Goal: Task Accomplishment & Management: Manage account settings

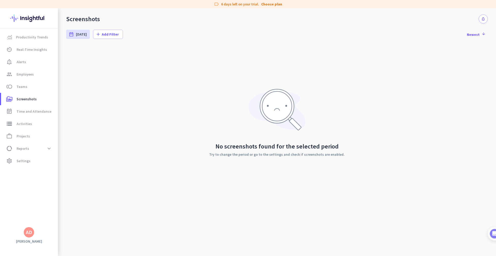
scroll to position [38, 0]
click at [28, 72] on span "Employees" at bounding box center [25, 74] width 17 height 6
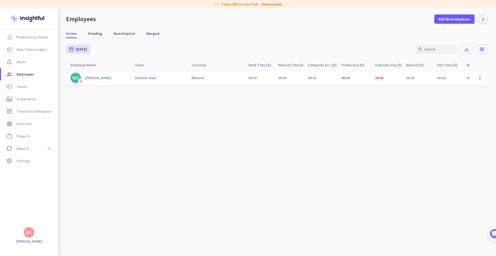
click at [152, 79] on div "Default team" at bounding box center [146, 78] width 22 height 5
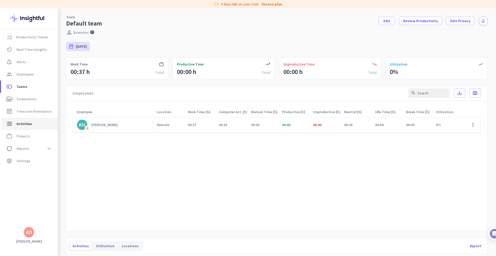
click at [29, 126] on span "Activities" at bounding box center [24, 124] width 15 height 6
type input "[DATE]"
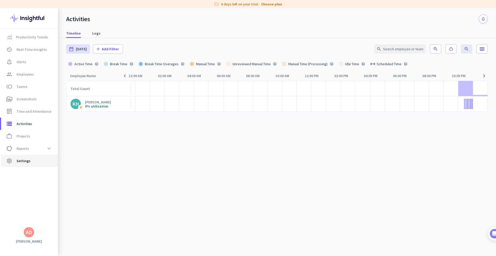
click at [28, 159] on span "Settings" at bounding box center [24, 161] width 14 height 6
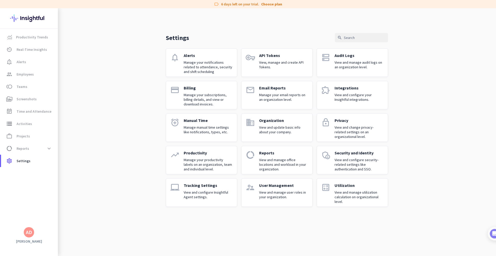
click at [184, 193] on p "View and configure Insightful Agent settings." at bounding box center [208, 194] width 49 height 9
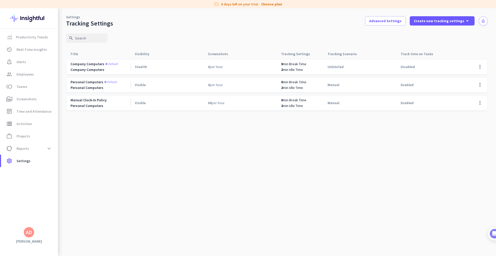
click at [96, 83] on span "Personal computers" at bounding box center [87, 82] width 33 height 5
click at [478, 86] on span at bounding box center [480, 85] width 12 height 12
click at [465, 95] on span "Edit" at bounding box center [469, 95] width 25 height 5
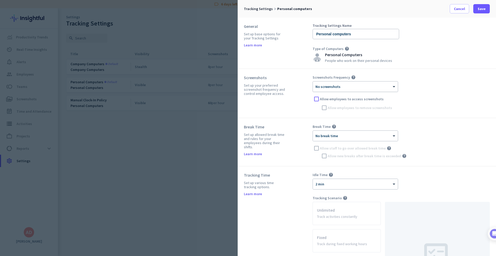
click at [371, 85] on div at bounding box center [355, 85] width 85 height 4
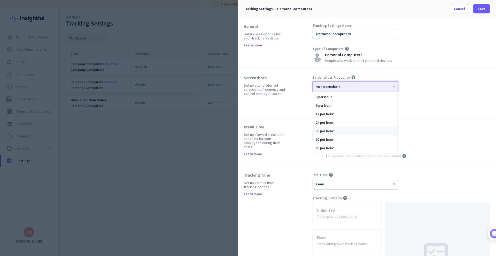
scroll to position [32, 0]
click at [363, 146] on div "120 per hour" at bounding box center [355, 149] width 84 height 9
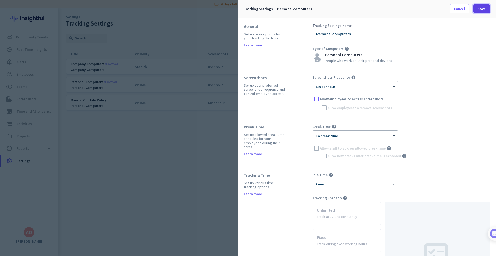
click at [482, 11] on span at bounding box center [481, 9] width 17 height 12
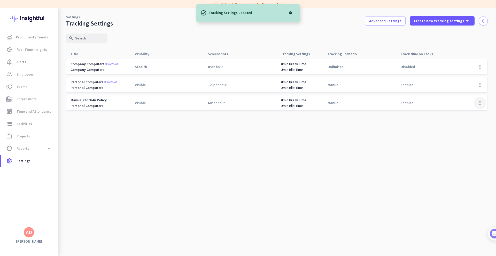
click at [480, 103] on span at bounding box center [480, 103] width 12 height 12
click at [465, 115] on span "Edit" at bounding box center [468, 113] width 27 height 5
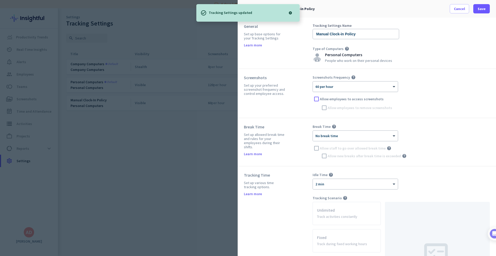
click at [379, 87] on div at bounding box center [355, 85] width 85 height 4
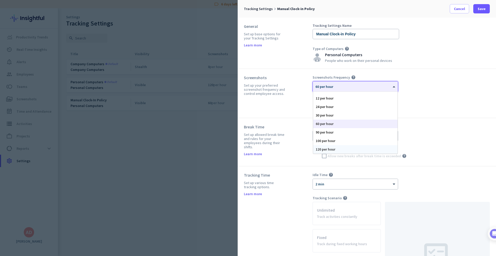
click at [372, 151] on div "120 per hour" at bounding box center [355, 149] width 84 height 9
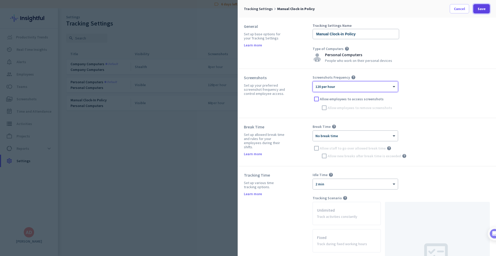
click at [480, 10] on span "Save" at bounding box center [482, 8] width 8 height 5
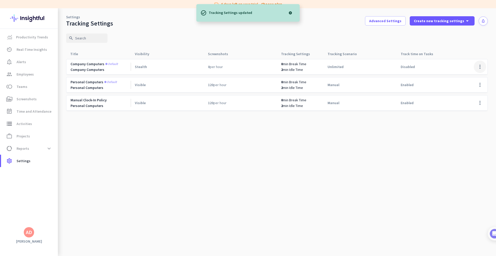
click at [483, 67] on span at bounding box center [480, 67] width 12 height 12
click at [460, 79] on span "Edit" at bounding box center [460, 77] width 6 height 5
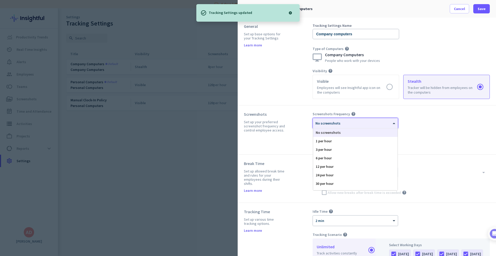
click at [345, 126] on div "× No screenshots" at bounding box center [355, 123] width 85 height 10
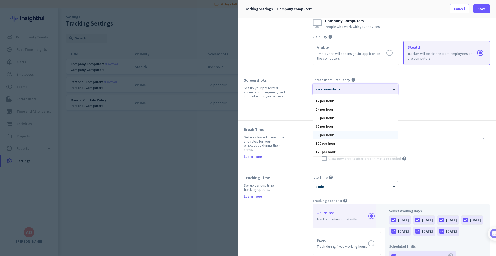
scroll to position [77, 0]
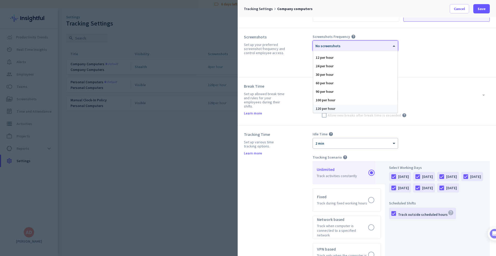
click at [350, 107] on div "120 per hour" at bounding box center [355, 109] width 84 height 9
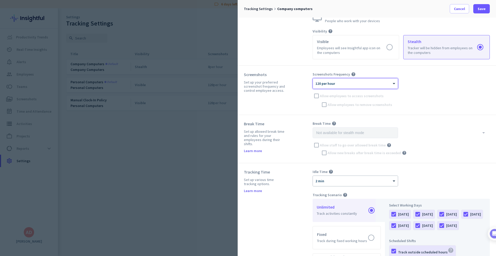
scroll to position [0, 0]
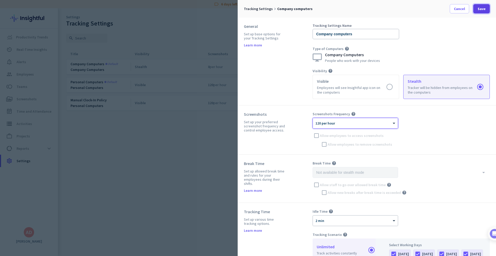
click at [484, 8] on span "Save" at bounding box center [482, 8] width 8 height 5
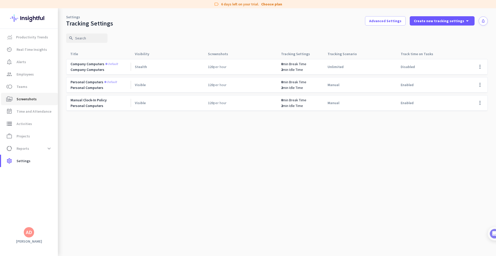
click at [33, 97] on span "Screenshots" at bounding box center [27, 99] width 20 height 6
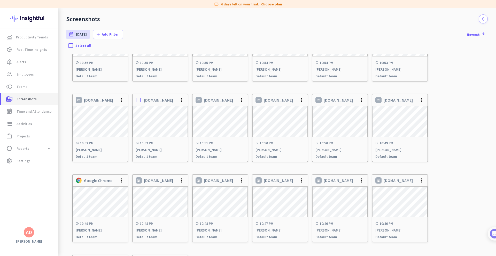
scroll to position [208, 0]
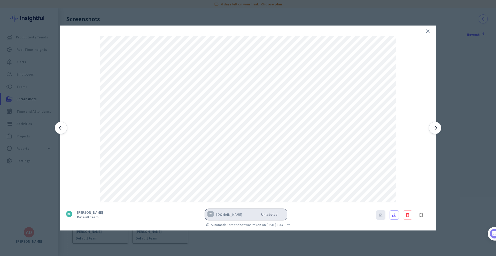
click at [62, 129] on icon "arrow_back" at bounding box center [61, 128] width 6 height 6
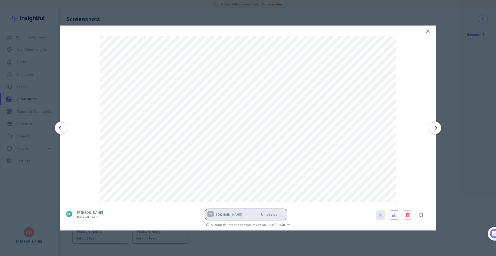
click at [62, 129] on icon "arrow_back" at bounding box center [61, 128] width 6 height 6
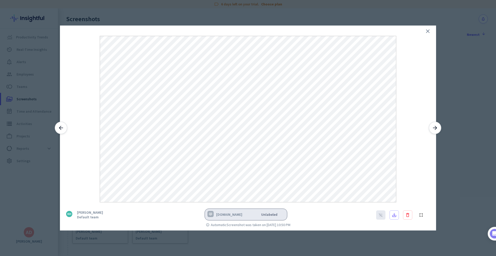
click at [62, 129] on icon "arrow_back" at bounding box center [61, 128] width 6 height 6
click at [438, 128] on icon "arrow_forward" at bounding box center [435, 128] width 6 height 6
click at [61, 128] on icon "arrow_back" at bounding box center [61, 128] width 6 height 6
click at [434, 130] on icon "arrow_forward" at bounding box center [435, 128] width 6 height 6
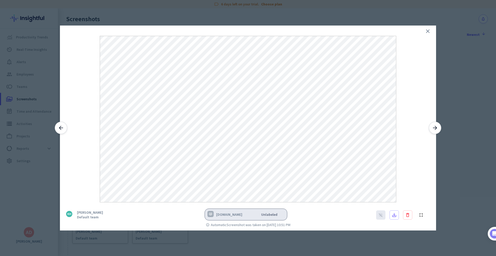
click at [63, 129] on icon "arrow_back" at bounding box center [61, 128] width 6 height 6
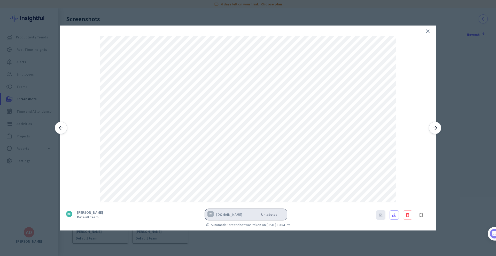
click at [63, 129] on icon "arrow_back" at bounding box center [61, 128] width 6 height 6
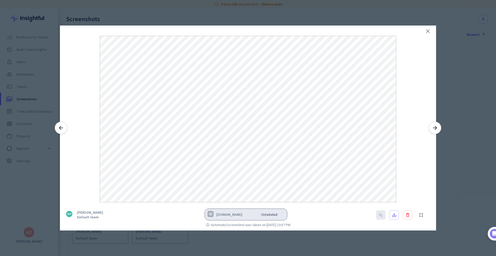
click at [63, 129] on icon "arrow_back" at bounding box center [61, 128] width 6 height 6
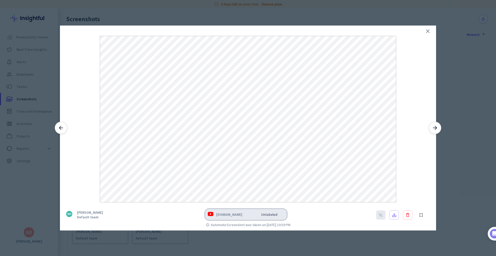
click at [63, 129] on icon "arrow_back" at bounding box center [61, 128] width 6 height 6
click at [428, 32] on icon "close" at bounding box center [428, 31] width 6 height 6
